Goal: Transaction & Acquisition: Purchase product/service

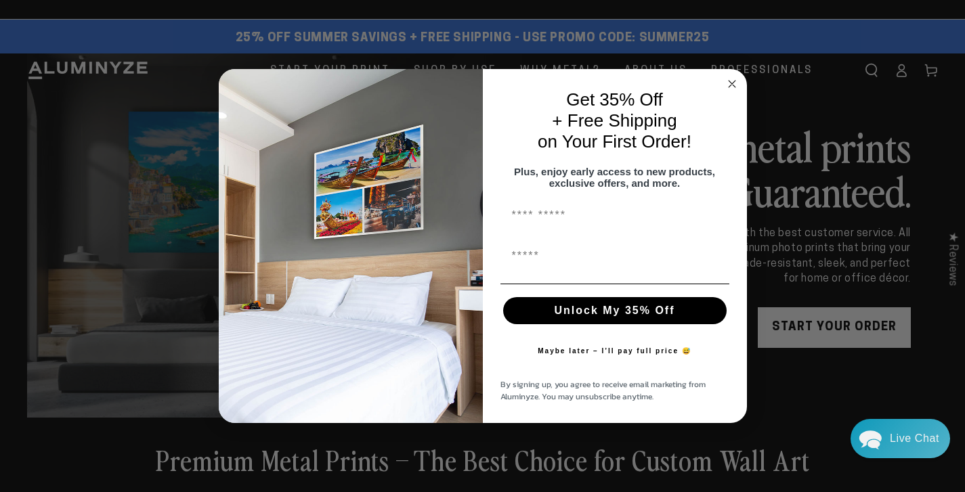
click at [734, 79] on circle "Close dialog" at bounding box center [732, 84] width 16 height 16
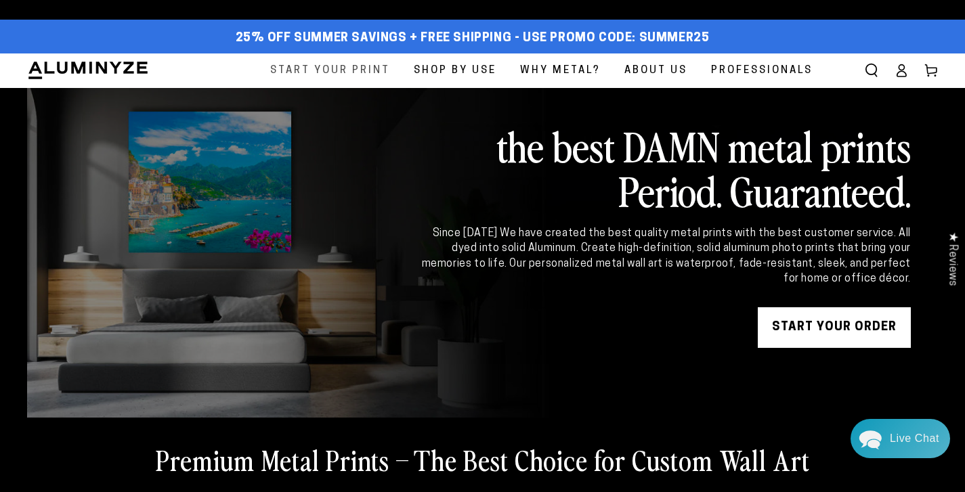
click at [345, 64] on span "Start Your Print" at bounding box center [330, 71] width 120 height 18
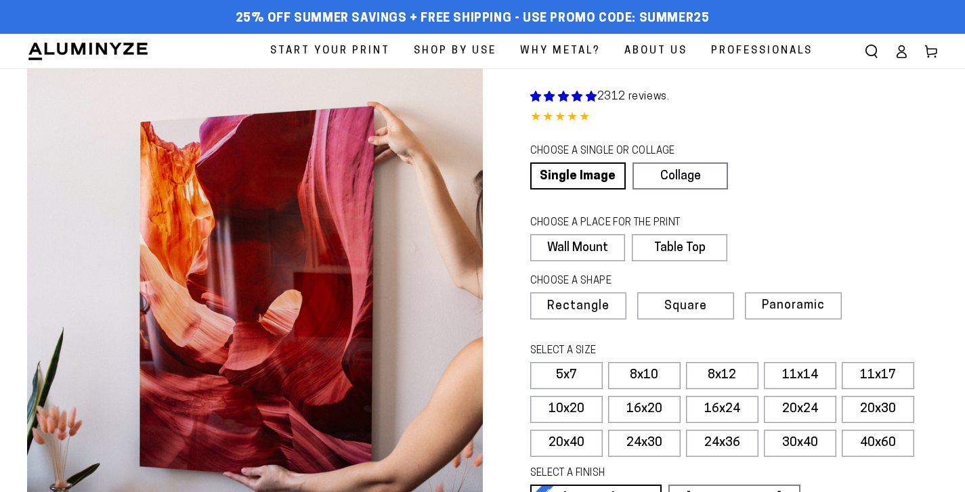
select select "**********"
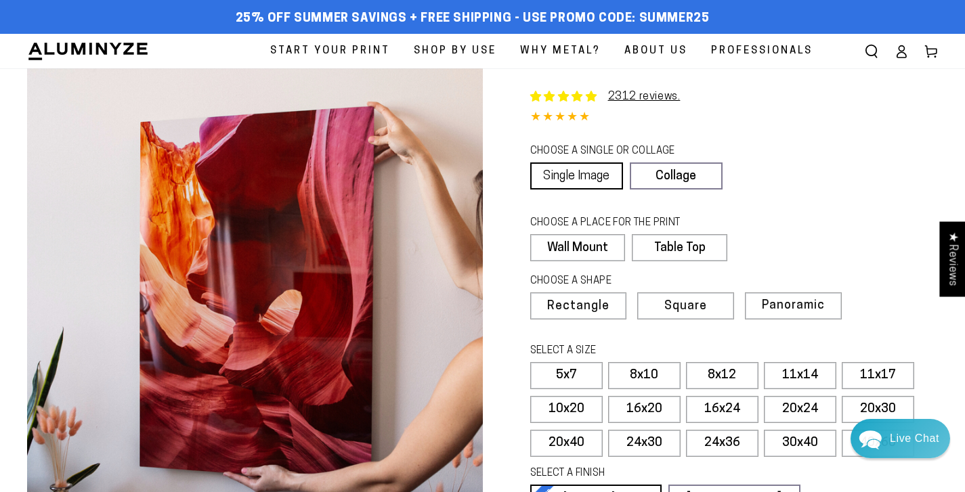
click at [577, 175] on link "Single Image" at bounding box center [576, 175] width 93 height 27
click at [575, 246] on label "Wall Mount" at bounding box center [577, 247] width 95 height 27
click at [582, 303] on span "Rectangle" at bounding box center [578, 307] width 60 height 12
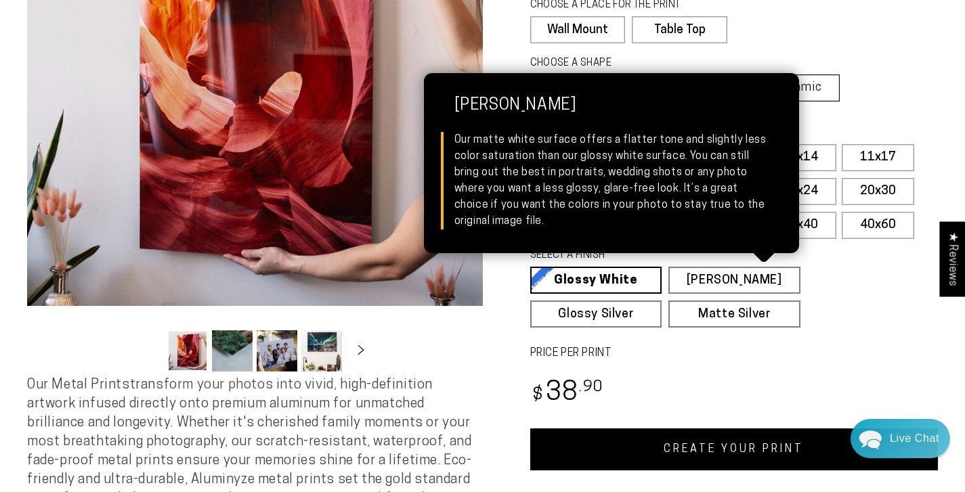
scroll to position [224, 0]
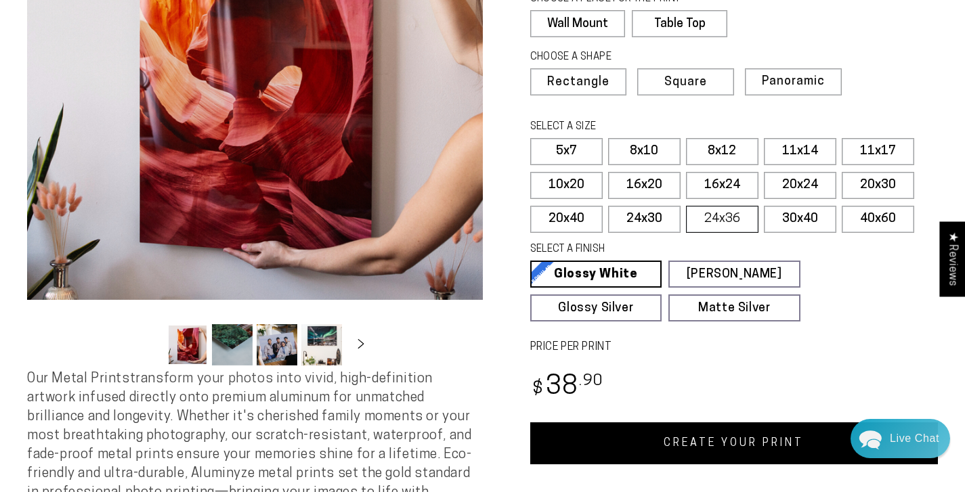
click at [722, 215] on label "24x36" at bounding box center [722, 219] width 72 height 27
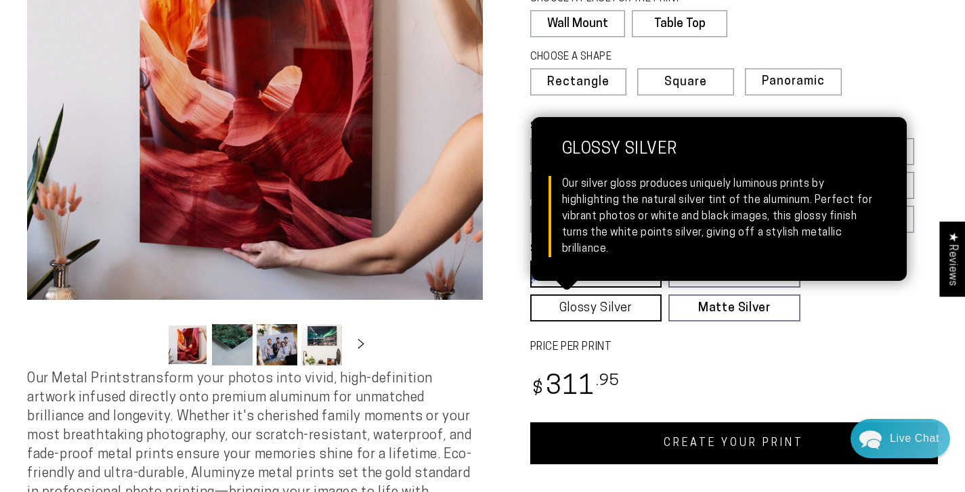
click at [609, 303] on link "Glossy Silver Glossy Silver Our silver gloss produces uniquely luminous prints …" at bounding box center [596, 307] width 132 height 27
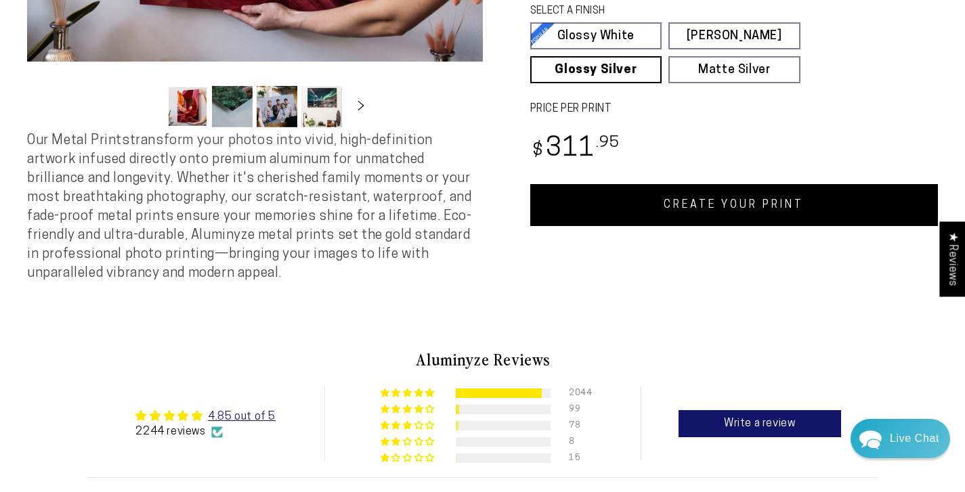
scroll to position [463, 0]
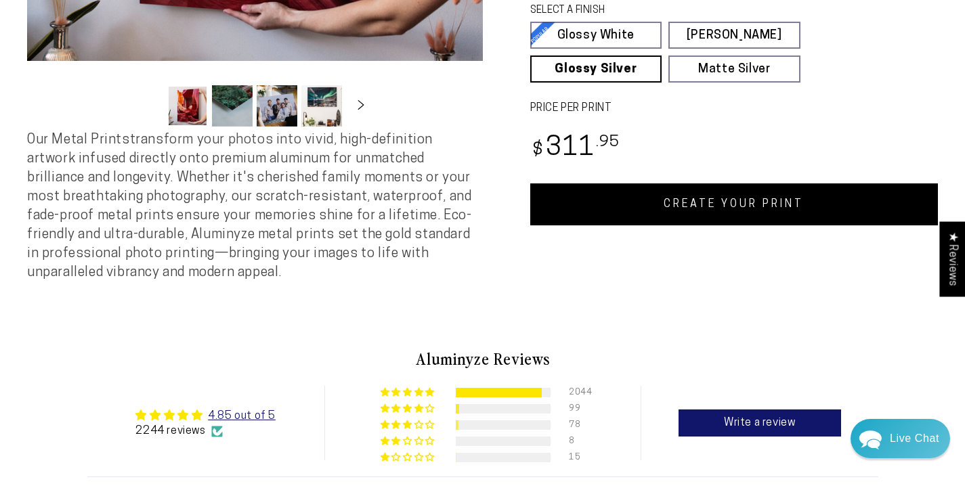
click at [722, 201] on link "CREATE YOUR PRINT" at bounding box center [734, 204] width 408 height 42
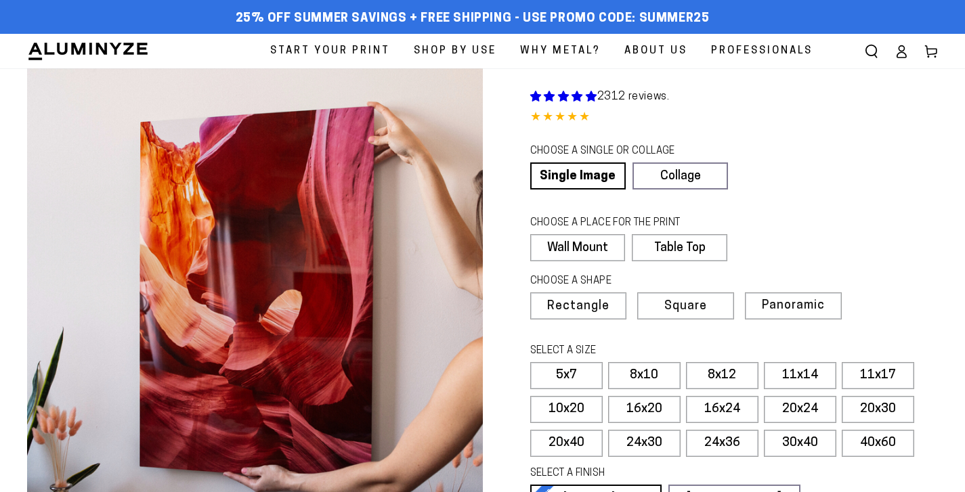
scroll to position [463, 0]
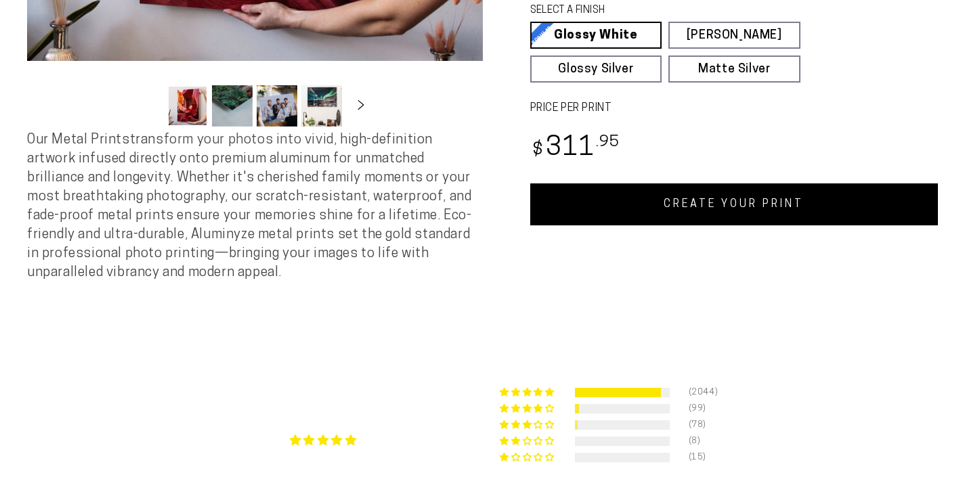
select select "**********"
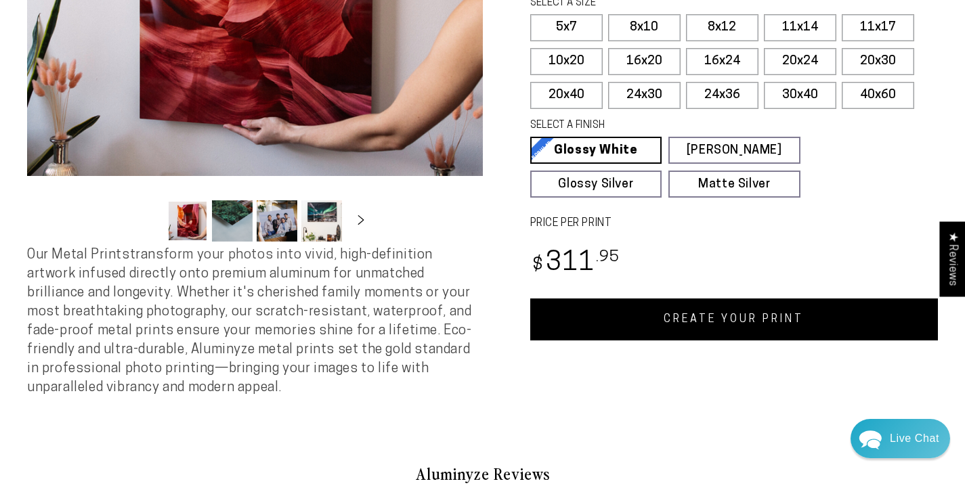
scroll to position [350, 0]
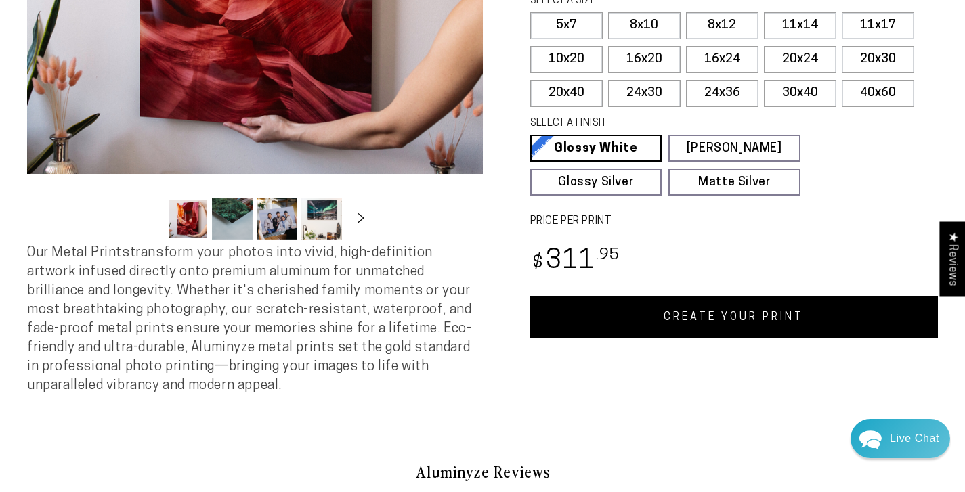
click at [675, 315] on link "CREATE YOUR PRINT" at bounding box center [734, 318] width 408 height 42
